Goal: Find specific page/section: Find specific page/section

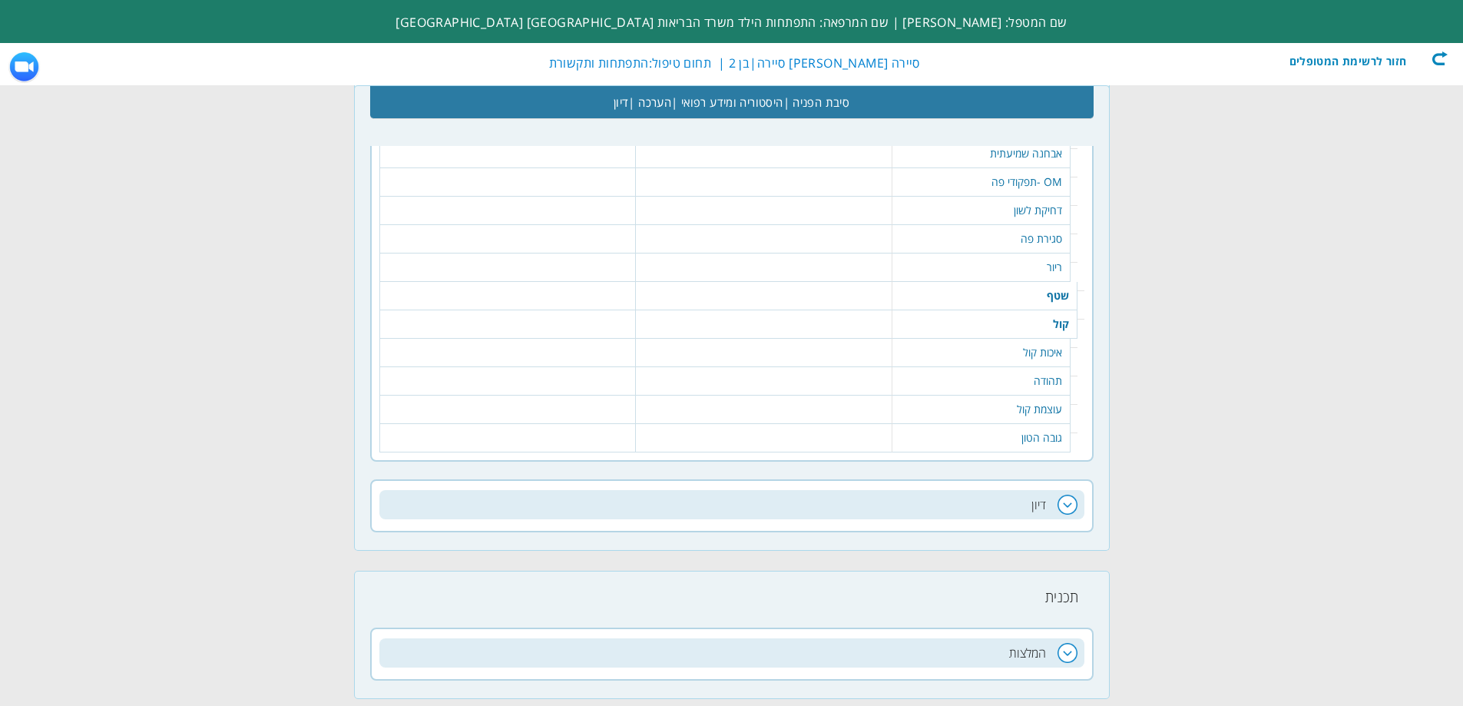
scroll to position [0, -204]
click at [1363, 61] on div "חזור לרשימת המטופלים" at bounding box center [1359, 58] width 177 height 15
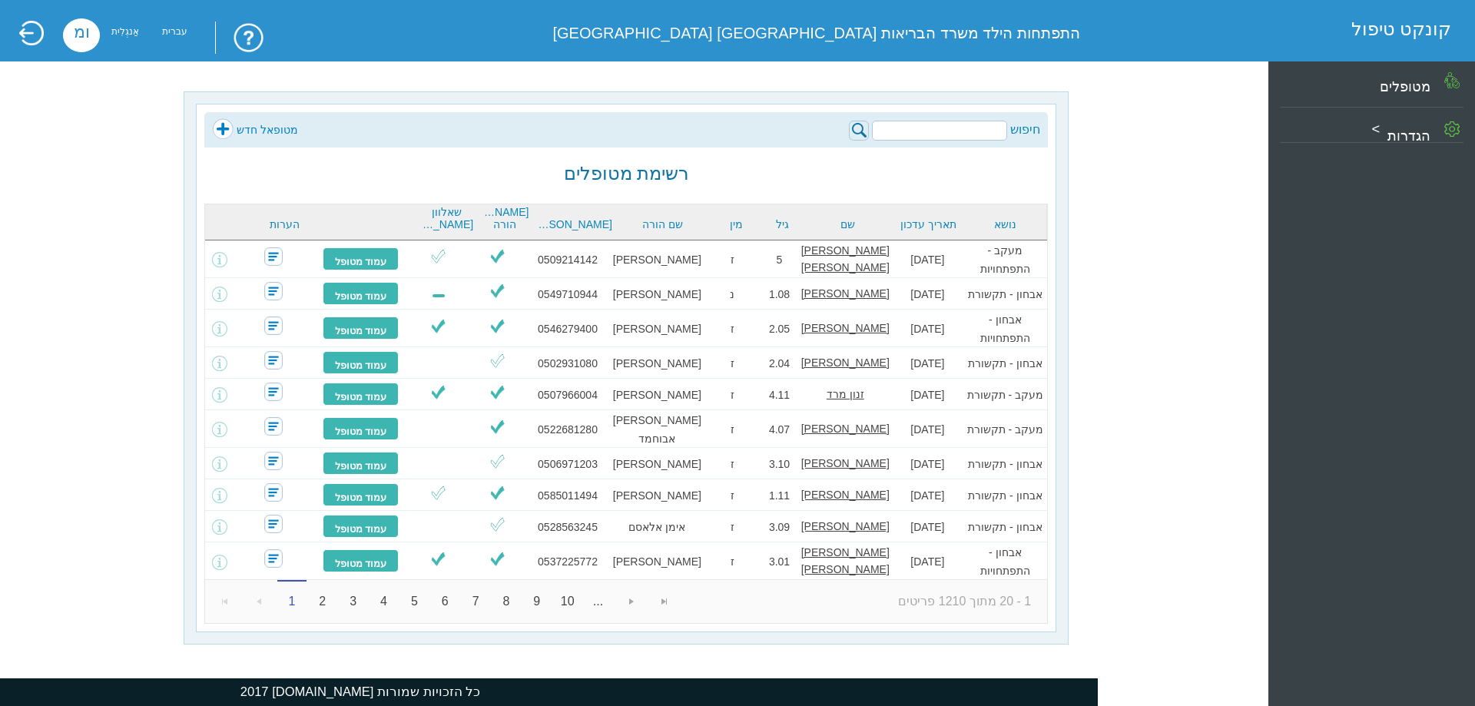
click at [957, 131] on input "search" at bounding box center [939, 131] width 135 height 20
type input "k"
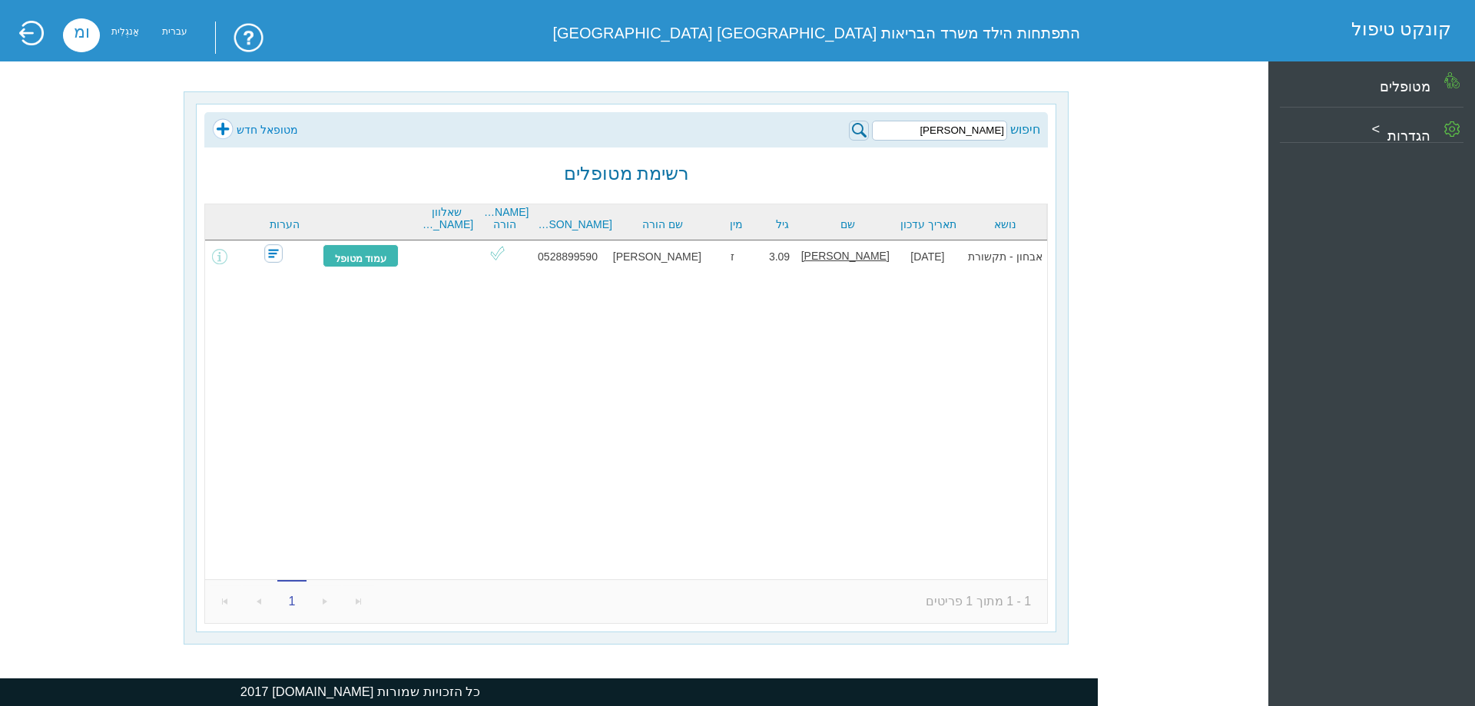
type input "ל"
type input "בן קמוןו"
